Goal: Information Seeking & Learning: Find specific fact

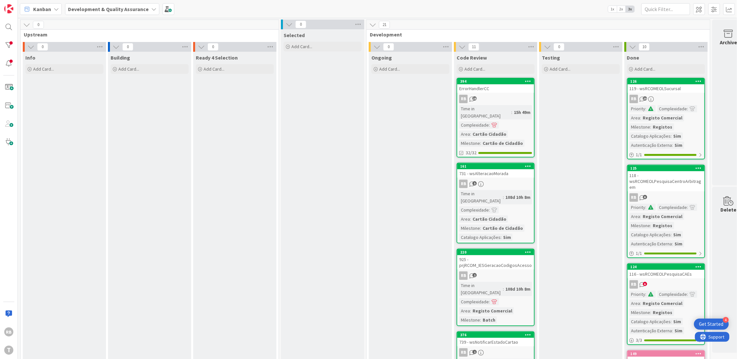
click at [9, 39] on div at bounding box center [8, 45] width 13 height 13
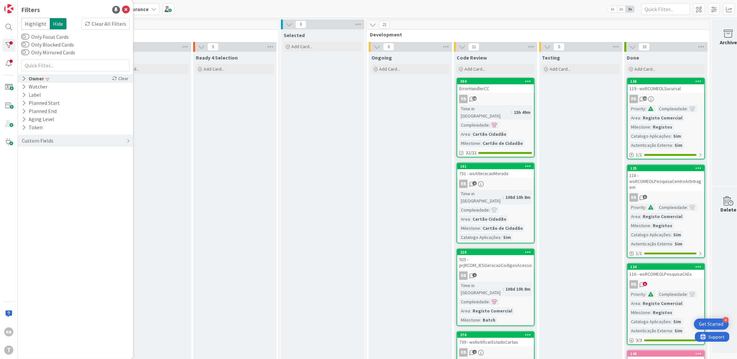
click at [44, 79] on div "Owner Clear" at bounding box center [75, 79] width 115 height 8
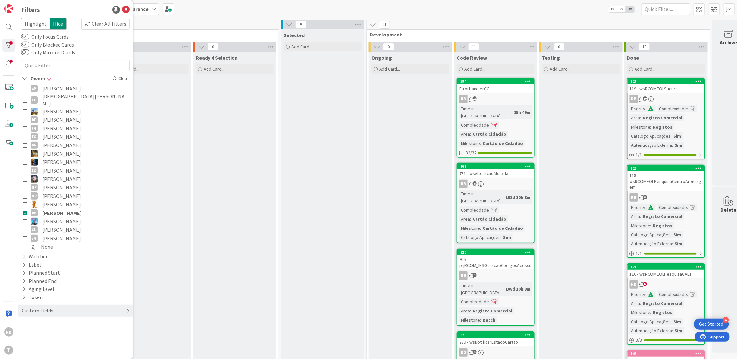
drag, startPoint x: 25, startPoint y: 207, endPoint x: 51, endPoint y: 204, distance: 25.8
click at [26, 210] on icon at bounding box center [25, 212] width 5 height 5
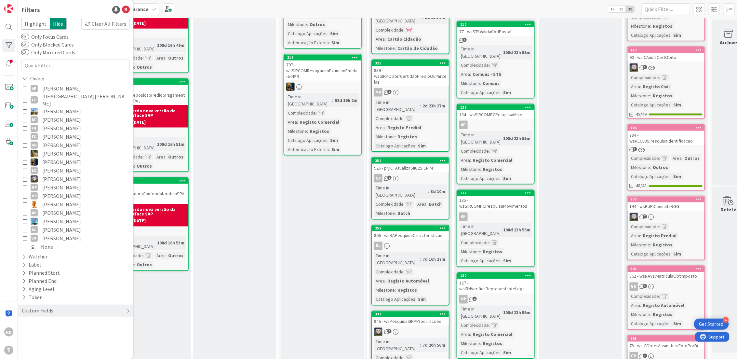
scroll to position [556, 0]
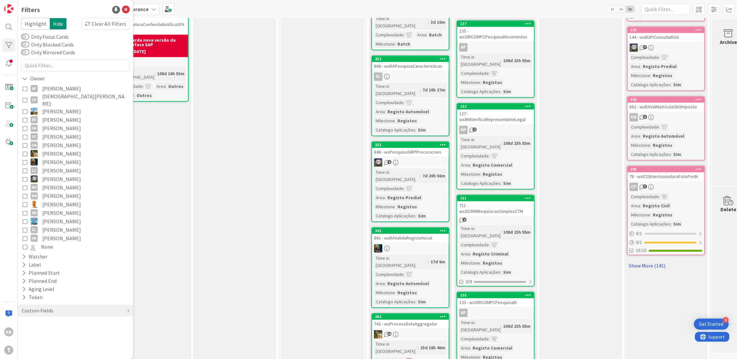
click at [647, 261] on link "Show More (141)" at bounding box center [666, 266] width 78 height 10
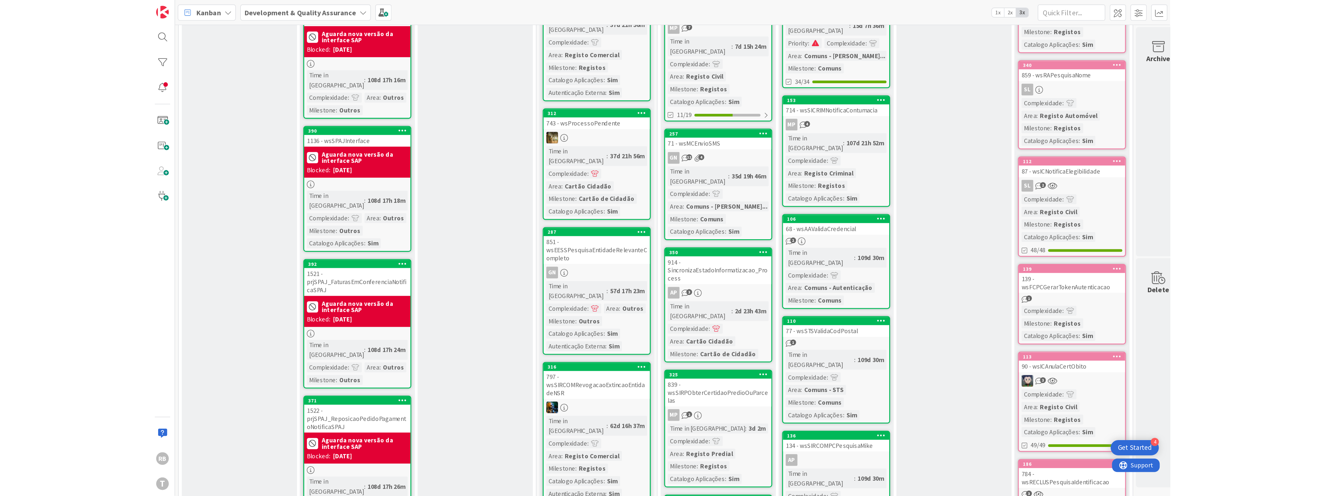
scroll to position [0, 0]
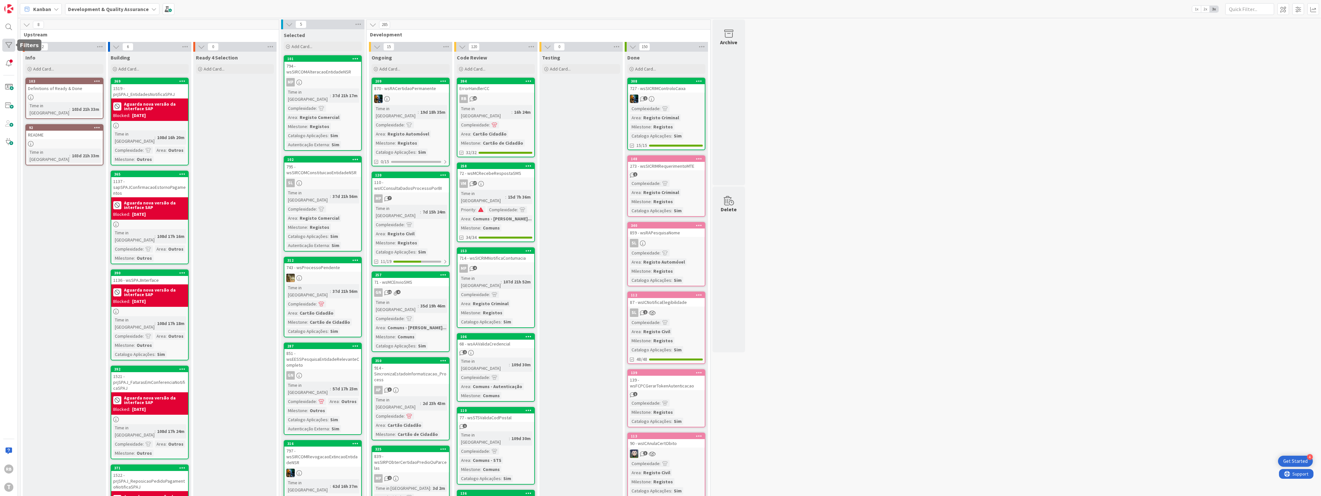
click at [8, 45] on div at bounding box center [8, 45] width 13 height 13
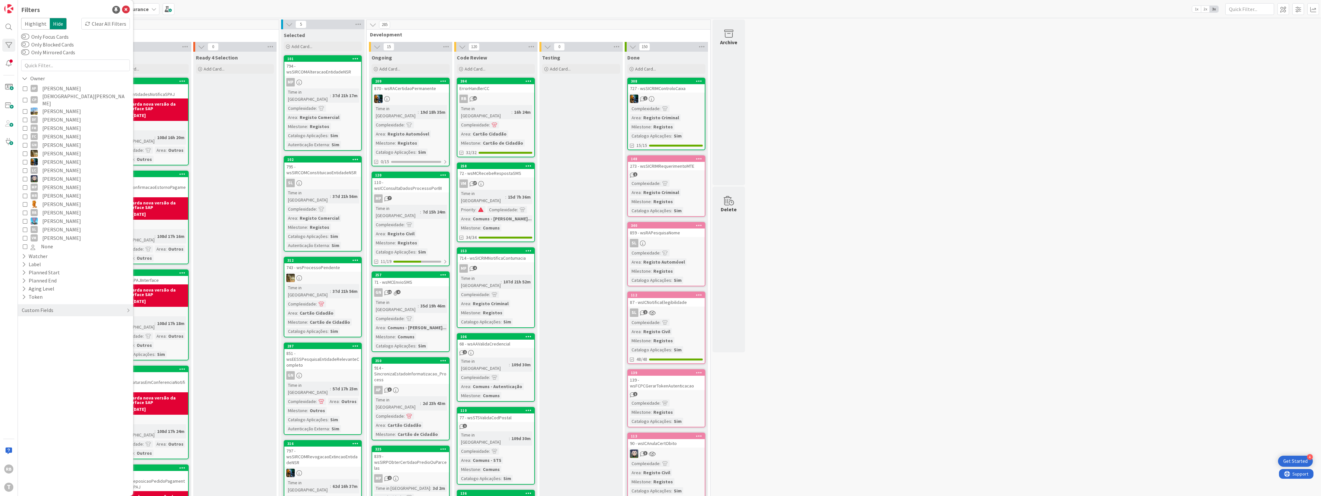
click at [26, 210] on icon at bounding box center [25, 212] width 5 height 5
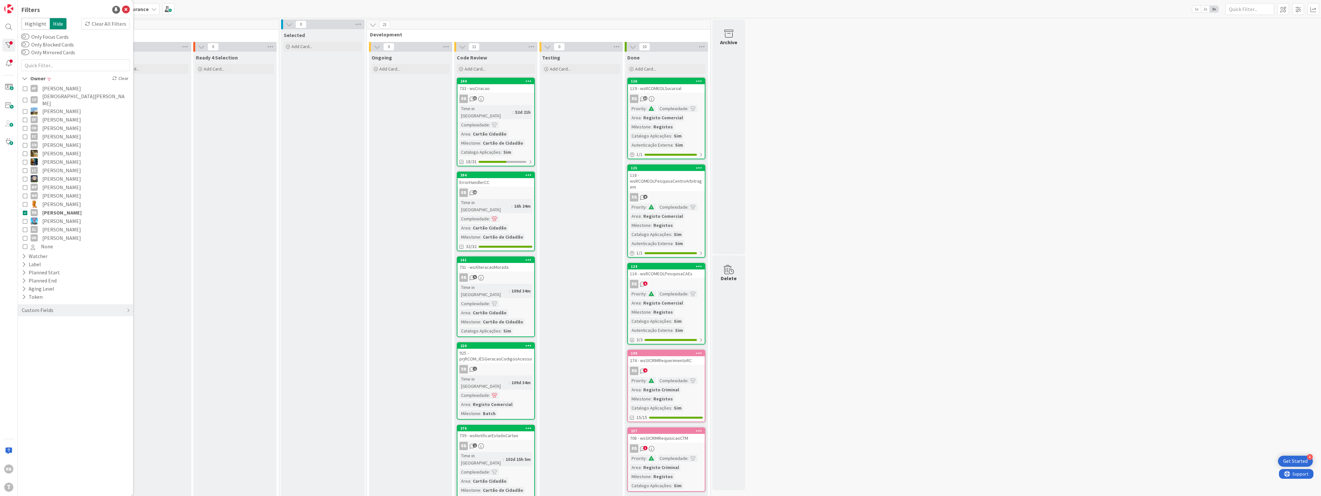
click at [506, 94] on div "244 733 - wsCriacao RB 21 Time in [GEOGRAPHIC_DATA] : 52d 21h Complexidade : Ar…" at bounding box center [496, 122] width 78 height 89
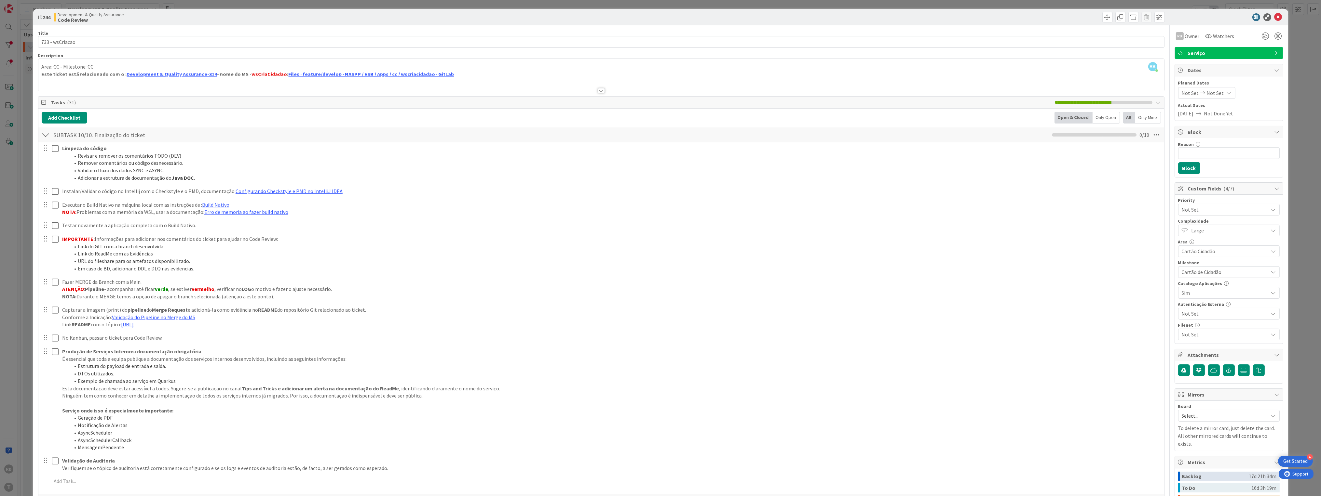
click at [260, 74] on div "Area: CC - Milestone: CC Este ticket está relacionado com o : Development & Qua…" at bounding box center [601, 76] width 1126 height 29
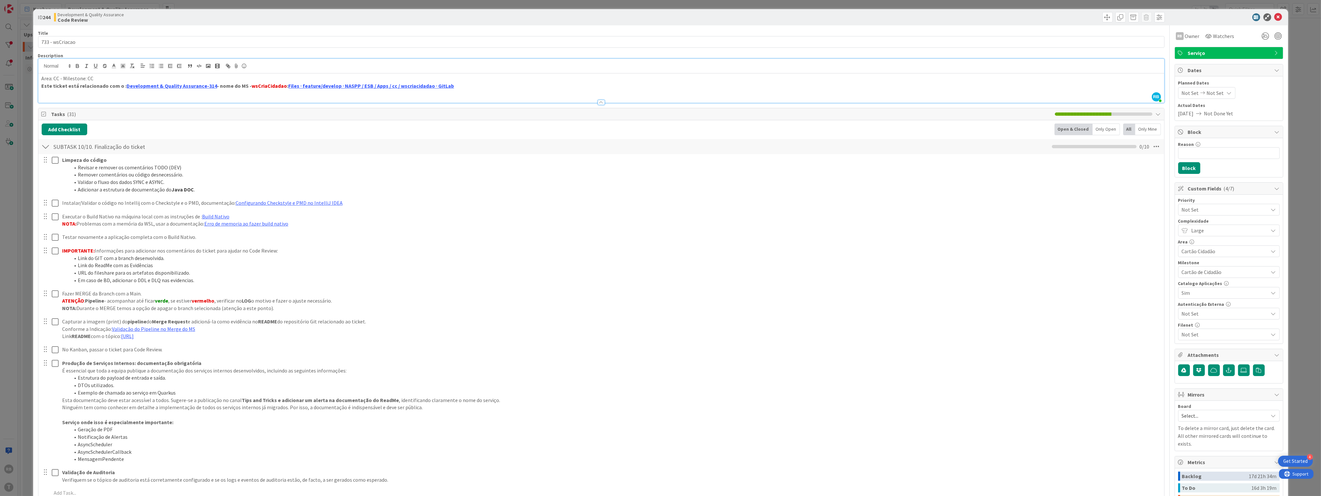
click at [260, 74] on div "Area: CC - Milestone: CC Este ticket está relacionado com o : Development & Qua…" at bounding box center [601, 88] width 1126 height 29
click at [213, 86] on strong "Este ticket está relacionado com o : Development & Quality Assurance-314 - nome…" at bounding box center [147, 86] width 210 height 7
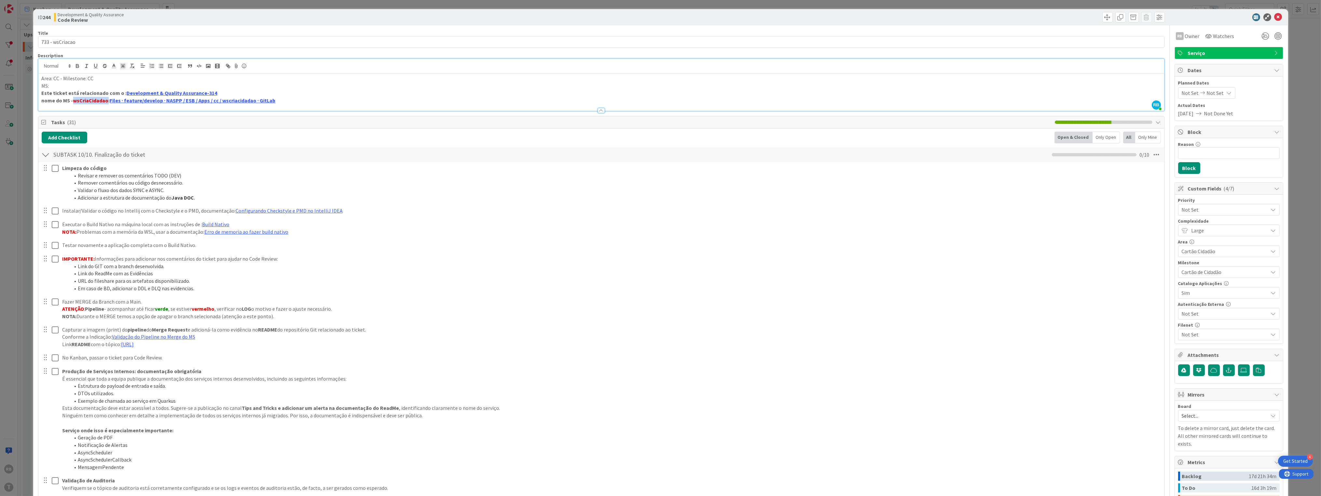
copy strong "wsCriaCidadao"
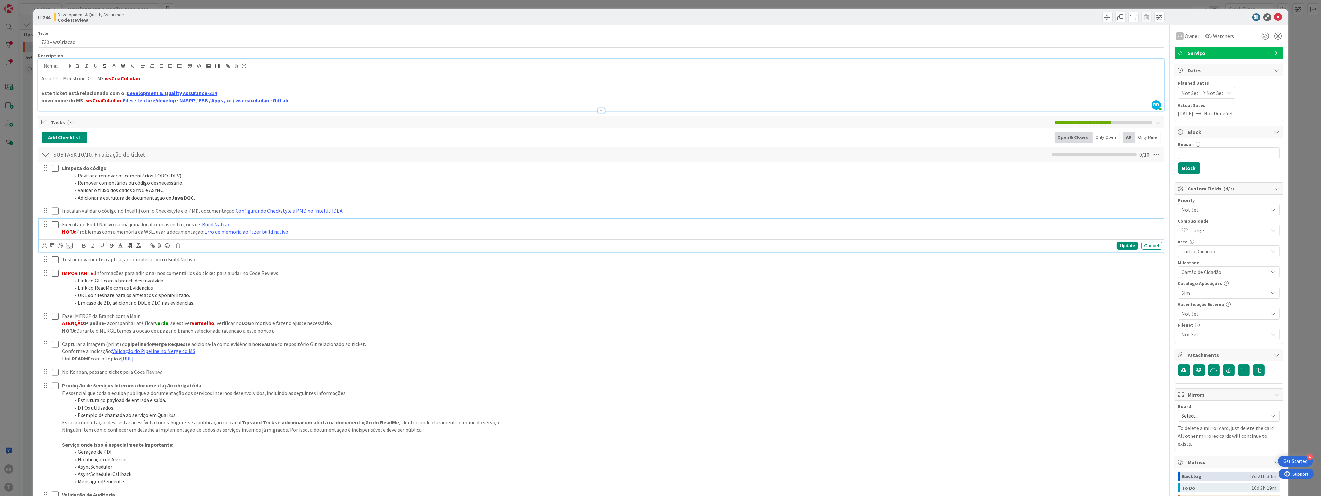
click at [737, 225] on p "Executar o Build Nativo na máquina local com as instruções de : Build Nativo" at bounding box center [610, 224] width 1097 height 7
click at [737, 49] on span "Serviço" at bounding box center [1229, 53] width 83 height 8
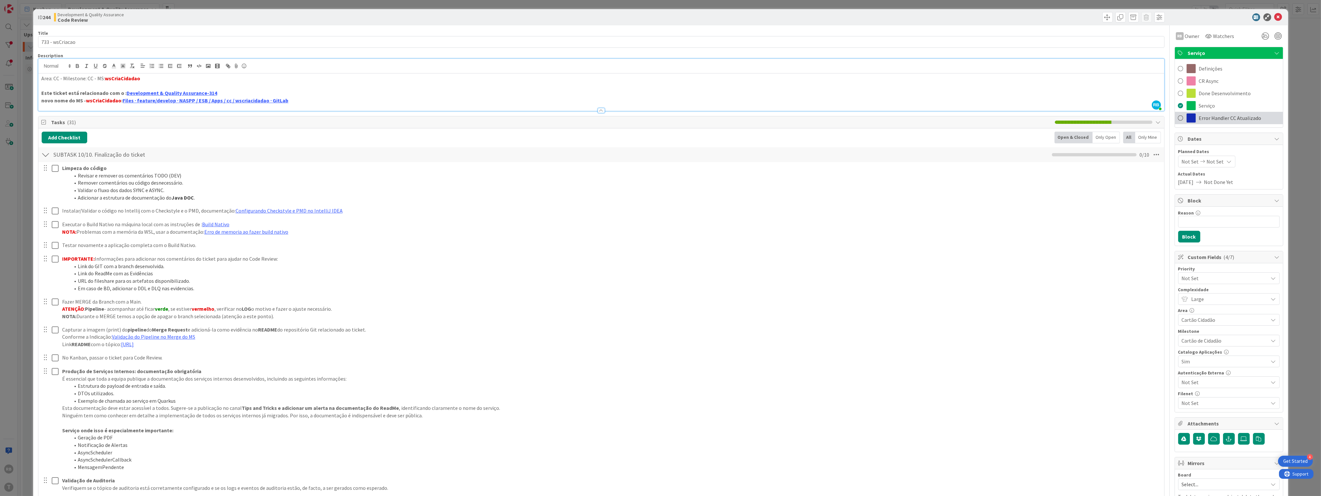
click at [737, 117] on span at bounding box center [1180, 118] width 5 height 10
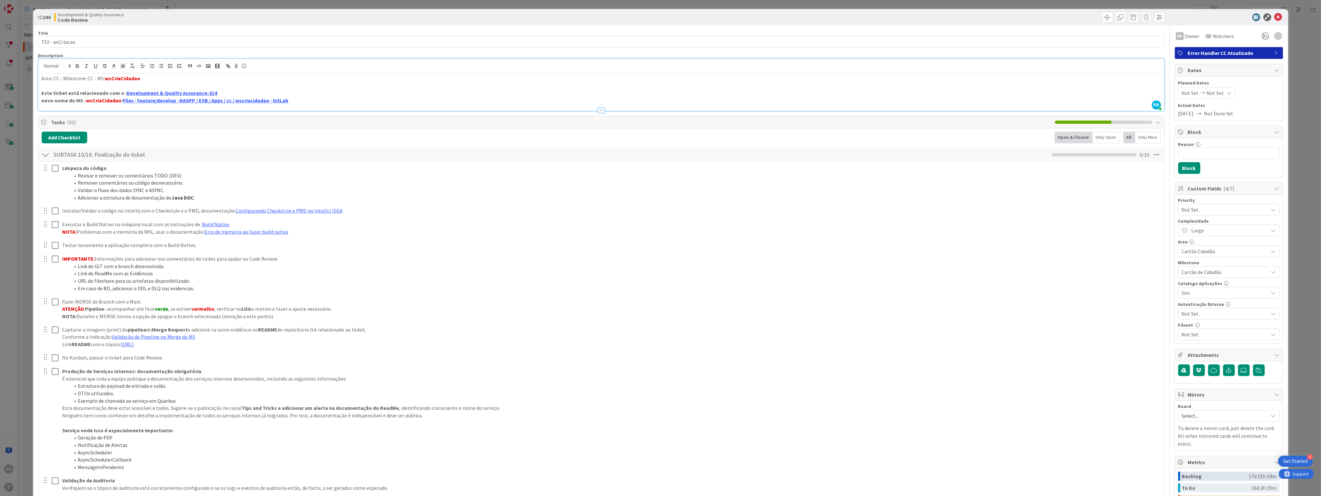
click at [737, 51] on div "Error Handler CC Atualizado" at bounding box center [1229, 53] width 108 height 12
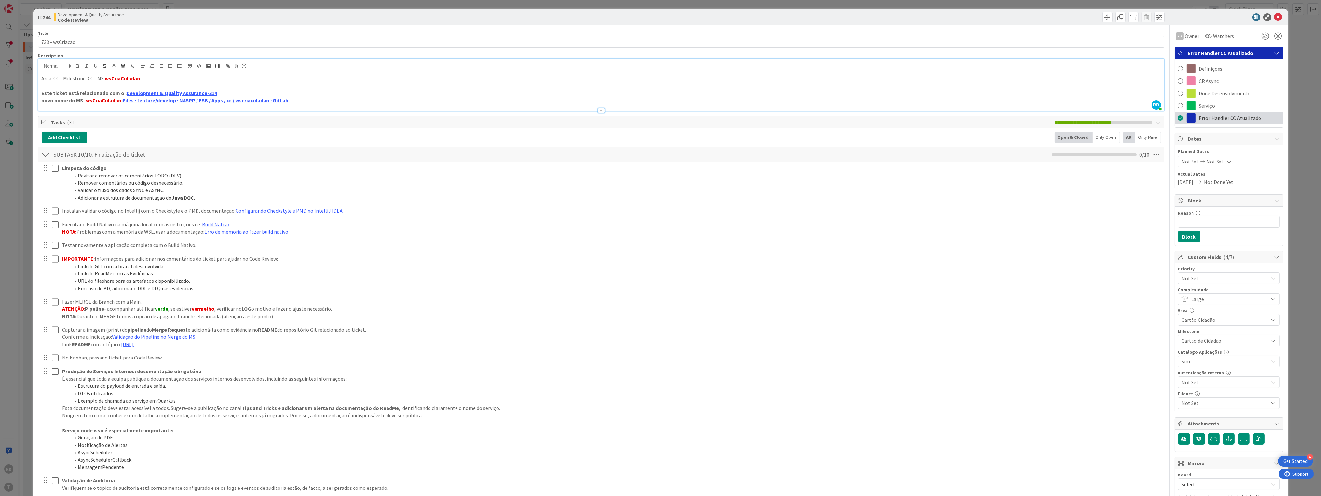
click at [737, 116] on span at bounding box center [1180, 118] width 5 height 10
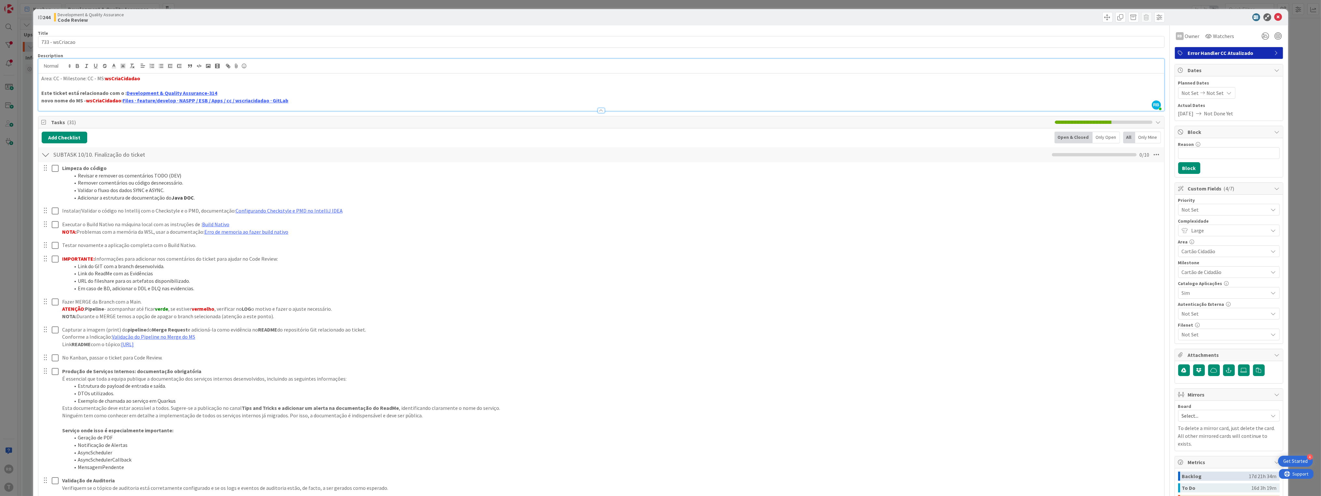
click at [737, 50] on span "Error Handler CC Atualizado" at bounding box center [1229, 53] width 83 height 8
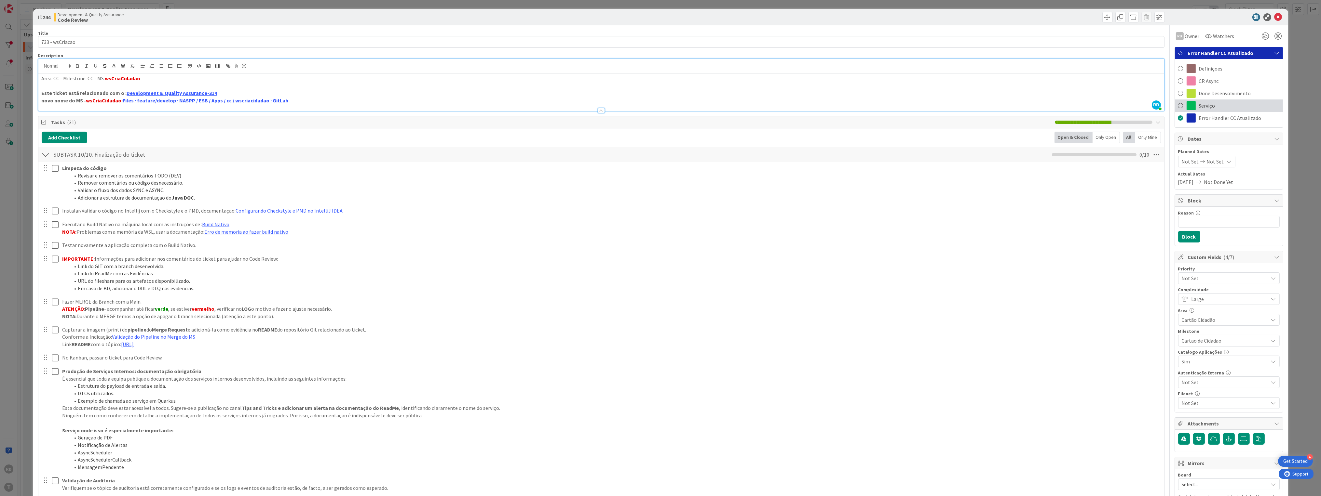
click at [737, 107] on div "Serviço" at bounding box center [1229, 106] width 108 height 12
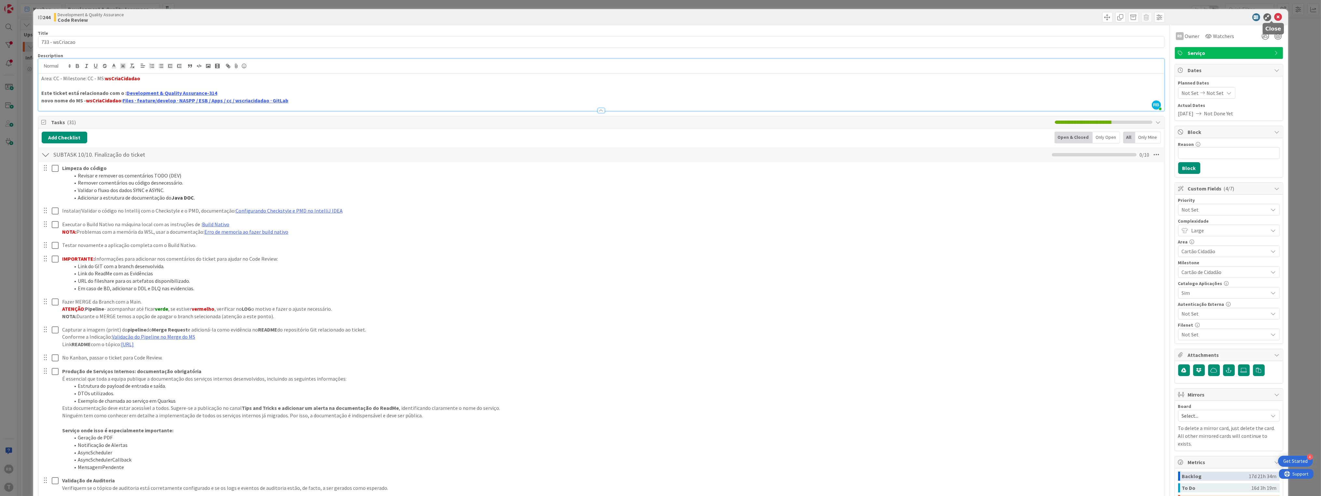
click at [737, 16] on icon at bounding box center [1278, 17] width 8 height 8
